Goal: Task Accomplishment & Management: Manage account settings

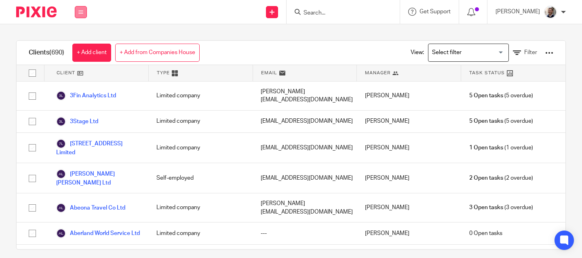
click at [81, 15] on button at bounding box center [81, 12] width 12 height 12
click at [78, 72] on link "Team" at bounding box center [76, 73] width 13 height 6
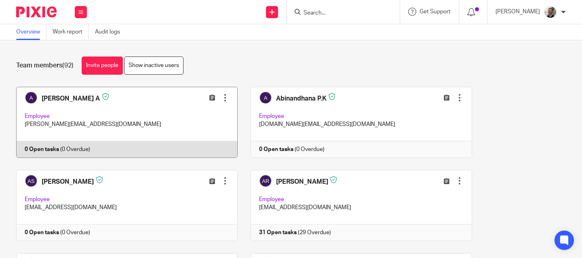
click at [154, 121] on link at bounding box center [121, 122] width 235 height 71
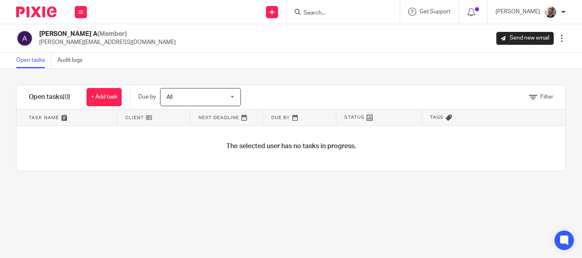
click at [559, 38] on div at bounding box center [562, 38] width 8 height 8
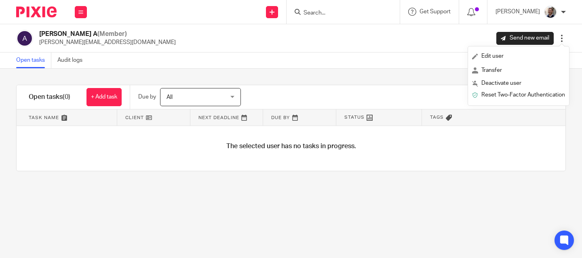
click at [356, 50] on div "[PERSON_NAME] A (Member) [PERSON_NAME][EMAIL_ADDRESS][DOMAIN_NAME] Send new ema…" at bounding box center [291, 38] width 582 height 28
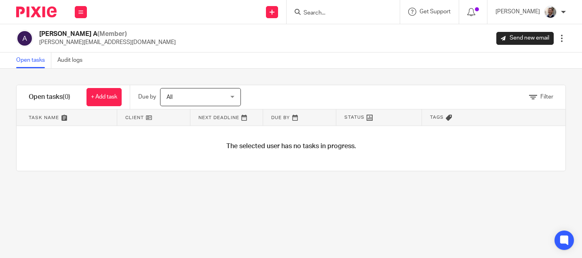
click at [562, 40] on div at bounding box center [562, 38] width 8 height 8
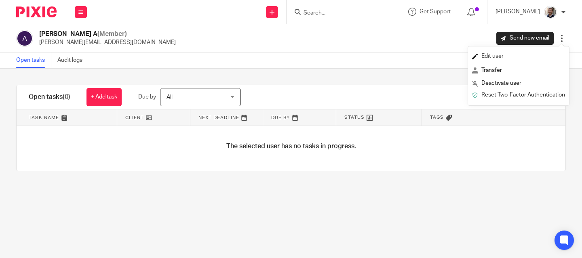
click at [498, 56] on span "Edit user" at bounding box center [493, 56] width 22 height 6
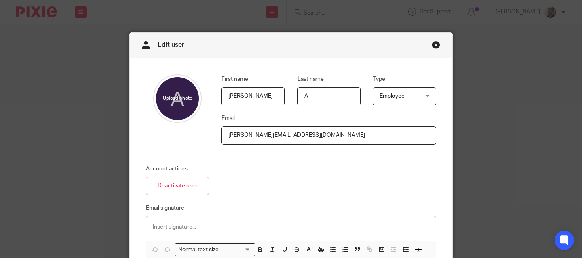
click at [437, 44] on link "Close this dialog window" at bounding box center [436, 46] width 8 height 11
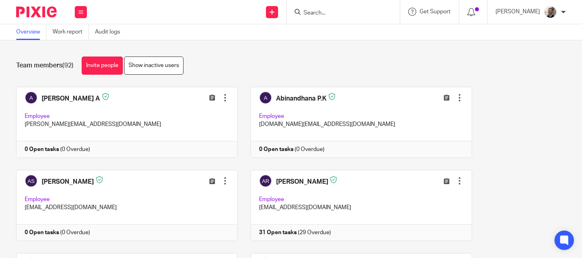
click at [247, 75] on div "Team members (92) Invite people Show inactive users Invite team members Add inv…" at bounding box center [291, 149] width 582 height 218
click at [565, 13] on div at bounding box center [563, 12] width 5 height 5
click at [440, 62] on div "Team members (92) Invite people Show inactive users" at bounding box center [291, 66] width 550 height 18
